Goal: Navigation & Orientation: Find specific page/section

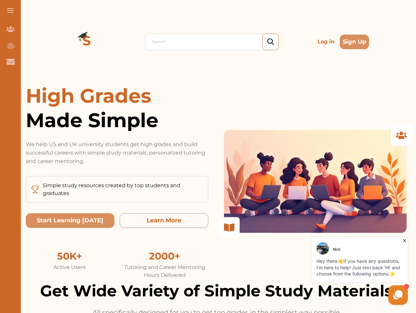
click at [208, 156] on p "We help US and UK university students get high grades and build successful care…" at bounding box center [117, 152] width 182 height 25
click at [10, 10] on span at bounding box center [10, 10] width 7 height 1
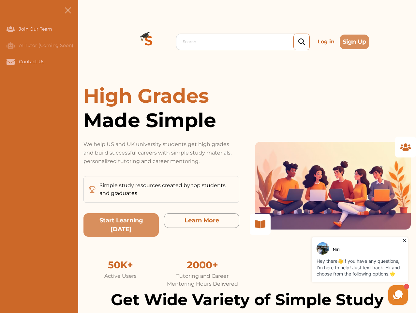
click at [10, 29] on icon "Join Our Team" at bounding box center [11, 29] width 8 height 6
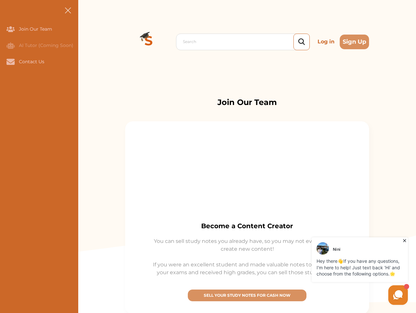
click at [10, 45] on icon "AI Tutor (Coming Soon)" at bounding box center [11, 45] width 8 height 7
